Goal: Entertainment & Leisure: Consume media (video, audio)

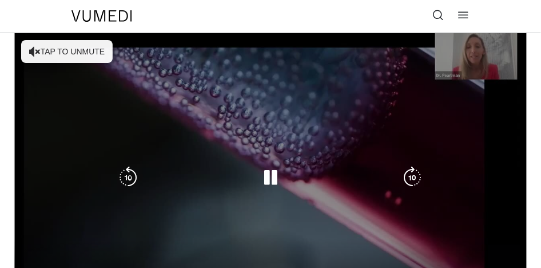
click at [79, 57] on button "Tap to unmute" at bounding box center [66, 51] width 91 height 23
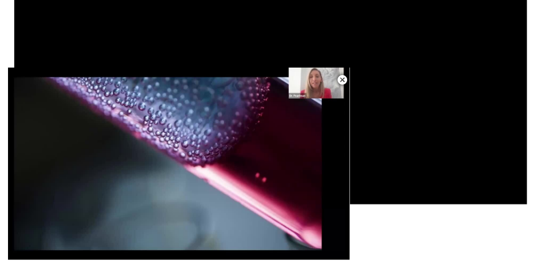
scroll to position [117, 0]
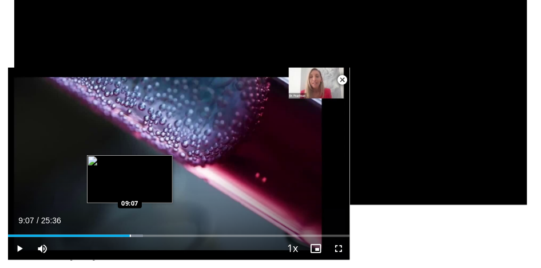
drag, startPoint x: 10, startPoint y: 236, endPoint x: 129, endPoint y: 234, distance: 118.9
click at [129, 234] on div "Loaded : 39.39% 09:07 09:07" at bounding box center [179, 231] width 342 height 11
click at [130, 237] on div "Current Time 9:13 / Duration 25:36 Pause Skip Backward Skip Forward Mute Loaded…" at bounding box center [179, 248] width 342 height 23
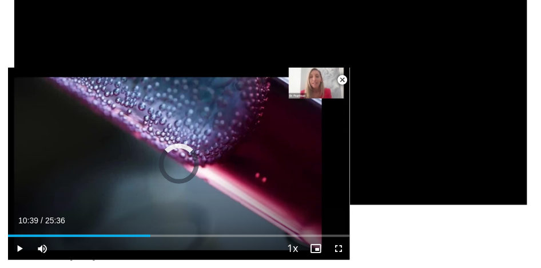
drag, startPoint x: 128, startPoint y: 234, endPoint x: 180, endPoint y: 237, distance: 52.1
click at [180, 237] on div "Current Time 10:39 / Duration 25:36 Play Skip Backward Skip Forward Mute Loaded…" at bounding box center [179, 248] width 342 height 23
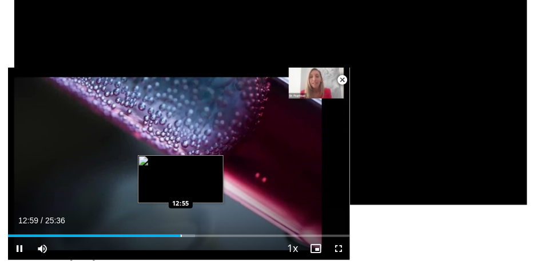
click at [181, 236] on video-js "**********" at bounding box center [179, 163] width 342 height 192
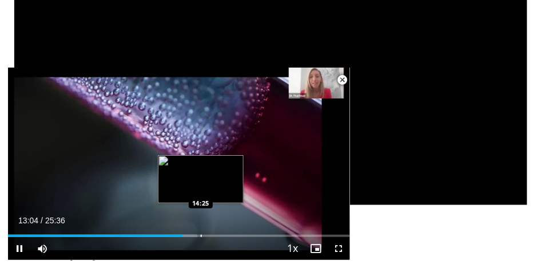
drag, startPoint x: 181, startPoint y: 236, endPoint x: 201, endPoint y: 236, distance: 20.0
click at [201, 236] on video-js "**********" at bounding box center [179, 163] width 342 height 192
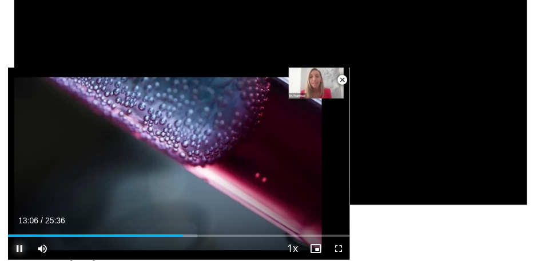
click at [19, 248] on span "Video Player" at bounding box center [19, 248] width 23 height 23
